Goal: Navigation & Orientation: Find specific page/section

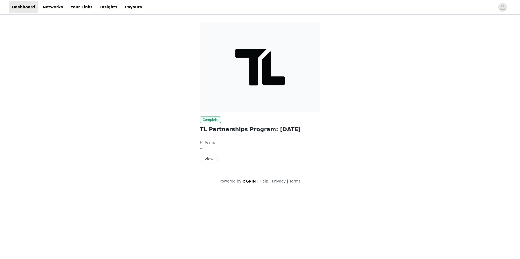
click at [213, 158] on button "View" at bounding box center [209, 159] width 18 height 9
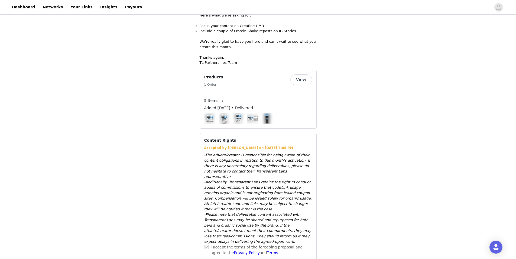
scroll to position [431, 0]
click at [79, 10] on link "Your Links" at bounding box center [81, 7] width 29 height 12
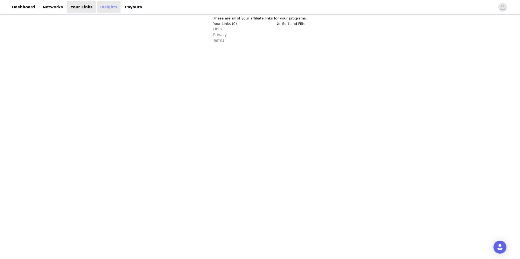
click at [97, 10] on link "Insights" at bounding box center [109, 7] width 24 height 12
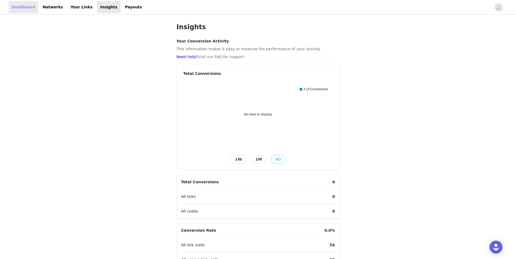
click at [27, 9] on link "Dashboard" at bounding box center [24, 7] width 30 height 12
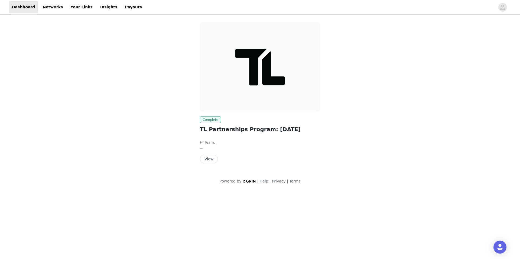
click at [209, 161] on button "View" at bounding box center [209, 159] width 18 height 9
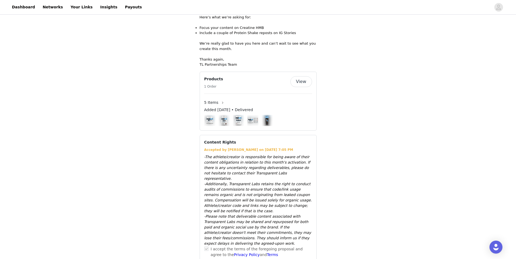
scroll to position [431, 0]
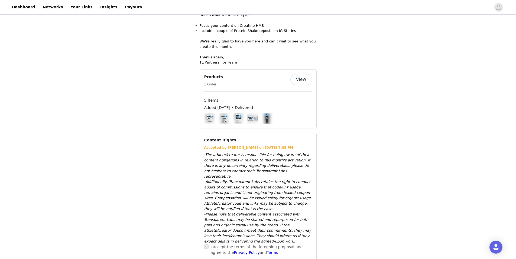
click at [305, 74] on button "View" at bounding box center [301, 79] width 22 height 11
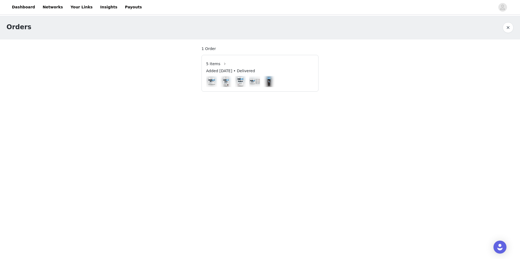
click at [506, 26] on button "button" at bounding box center [508, 27] width 11 height 11
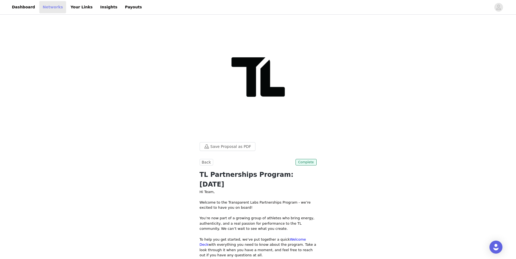
click at [53, 10] on link "Networks" at bounding box center [52, 7] width 27 height 12
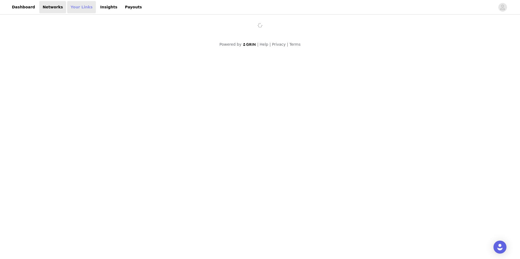
click at [84, 9] on link "Your Links" at bounding box center [81, 7] width 29 height 12
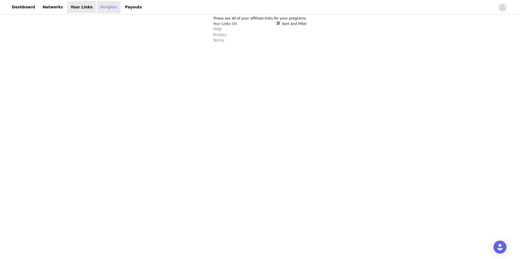
click at [101, 10] on link "Insights" at bounding box center [109, 7] width 24 height 12
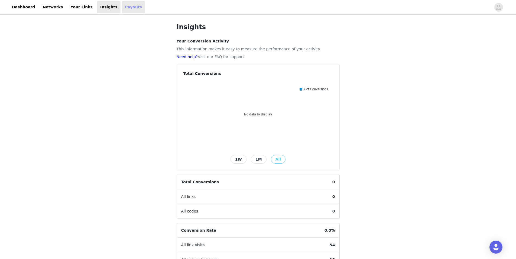
click at [122, 9] on link "Payouts" at bounding box center [134, 7] width 24 height 12
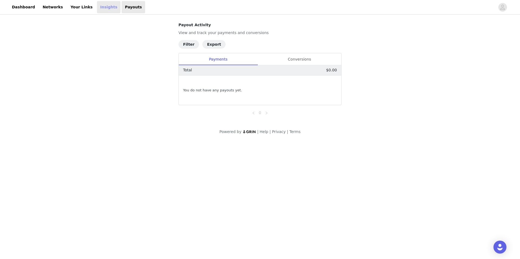
click at [106, 8] on link "Insights" at bounding box center [109, 7] width 24 height 12
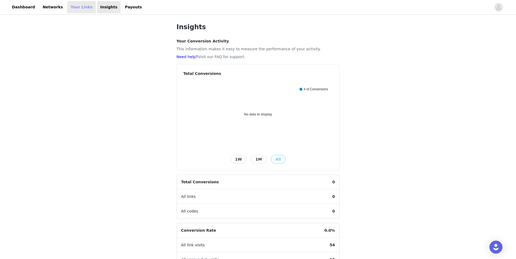
click at [72, 8] on link "Your Links" at bounding box center [81, 7] width 29 height 12
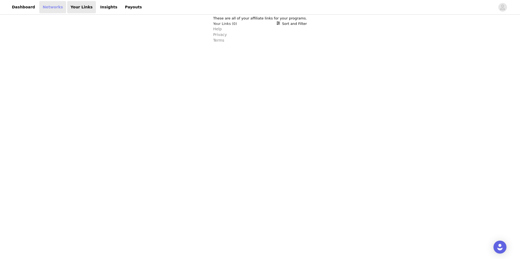
click at [47, 8] on link "Networks" at bounding box center [52, 7] width 27 height 12
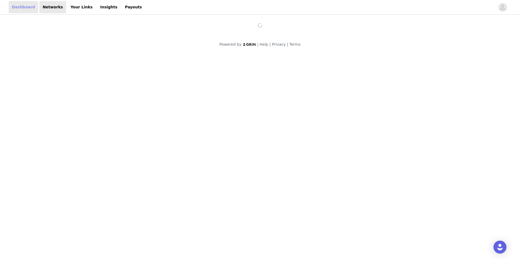
click at [19, 8] on link "Dashboard" at bounding box center [24, 7] width 30 height 12
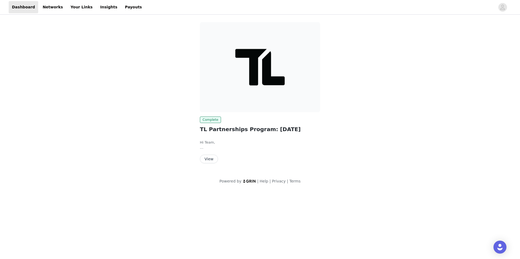
click at [211, 157] on button "View" at bounding box center [209, 159] width 18 height 9
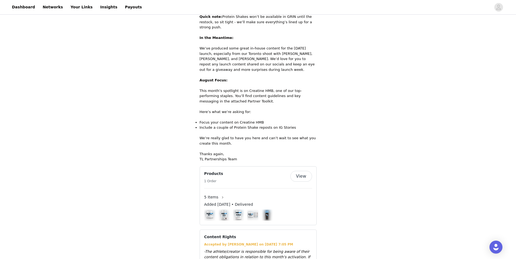
scroll to position [335, 0]
